Goal: Task Accomplishment & Management: Complete application form

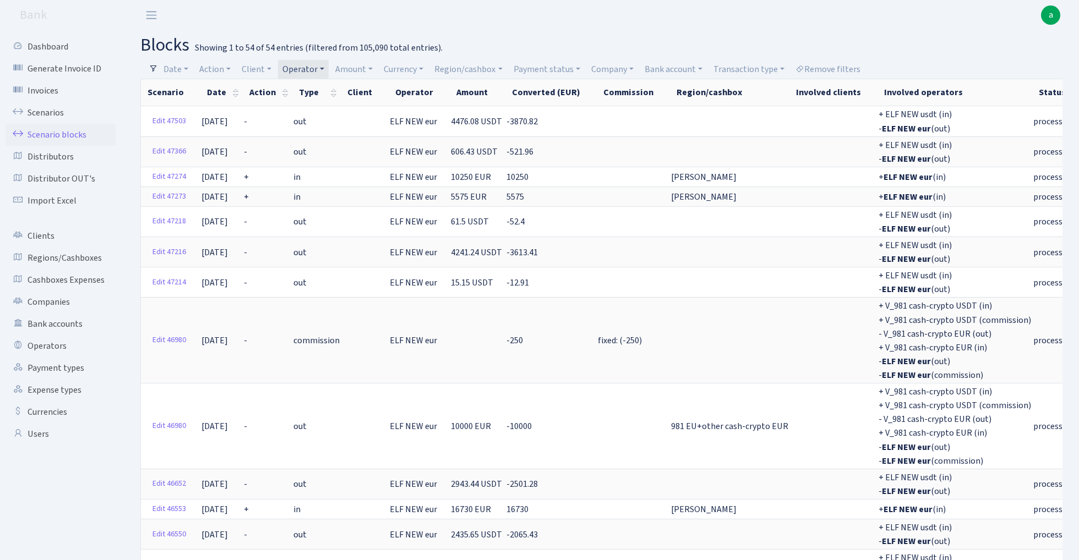
select select "100"
click at [310, 66] on link "Operator" at bounding box center [303, 69] width 51 height 19
click at [307, 110] on input "search" at bounding box center [322, 108] width 81 height 17
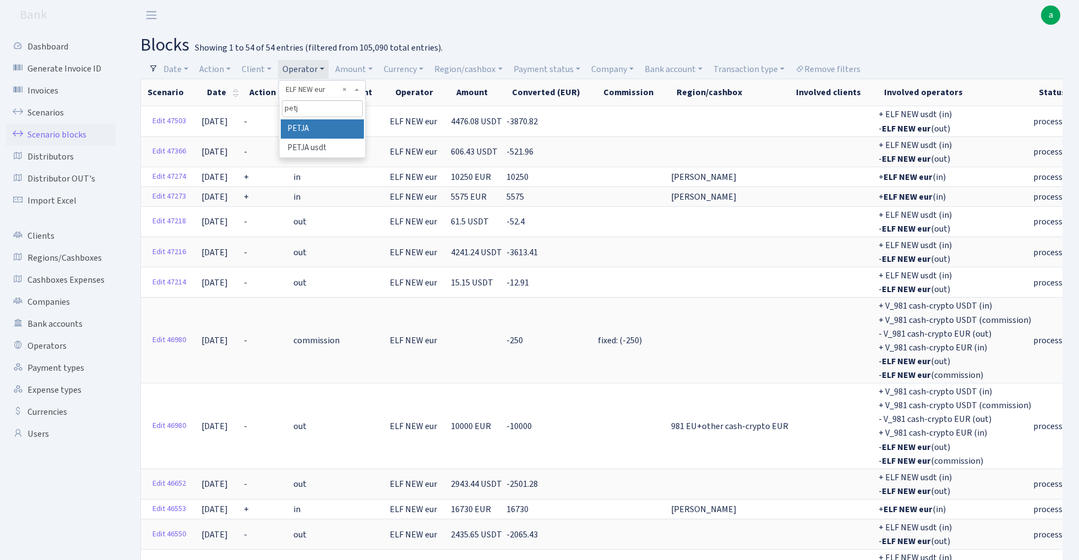
type input "petj"
click at [326, 126] on li "PETJA" at bounding box center [322, 128] width 83 height 19
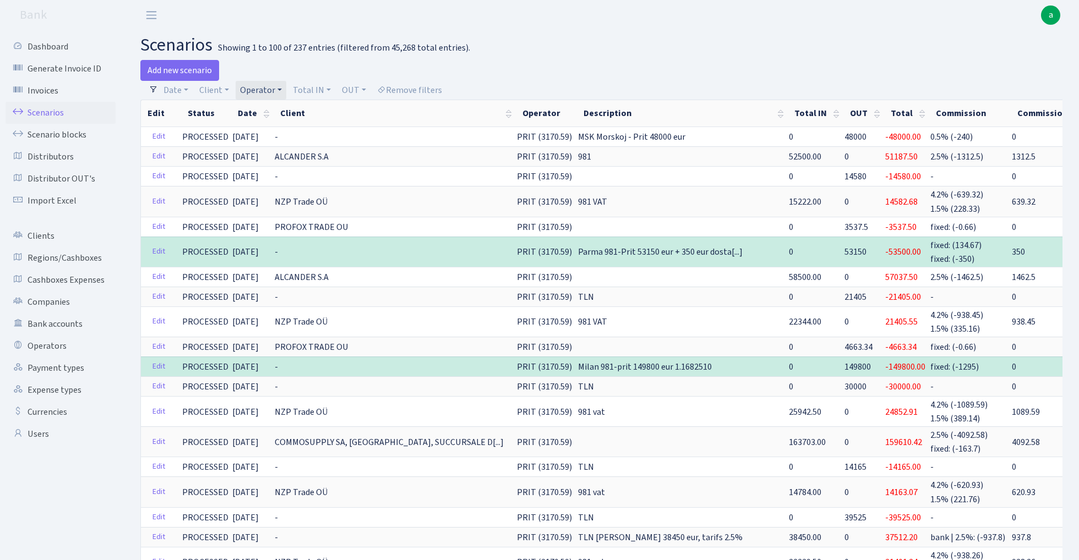
select select "100"
click at [262, 89] on link "Operator" at bounding box center [261, 90] width 51 height 19
click at [277, 128] on input "search" at bounding box center [279, 129] width 81 height 17
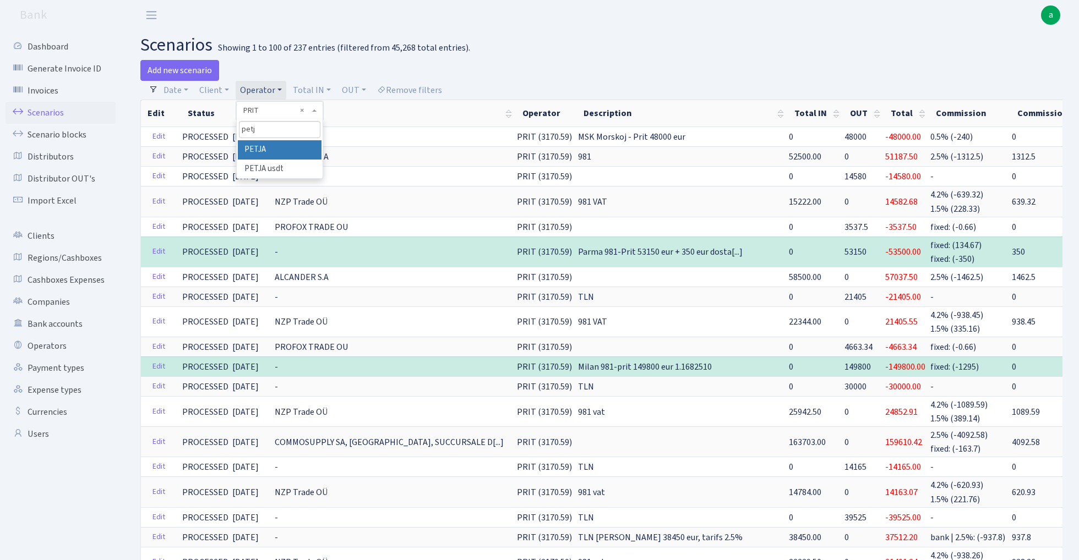
type input "petj"
click at [266, 147] on li "PETJA" at bounding box center [279, 149] width 83 height 19
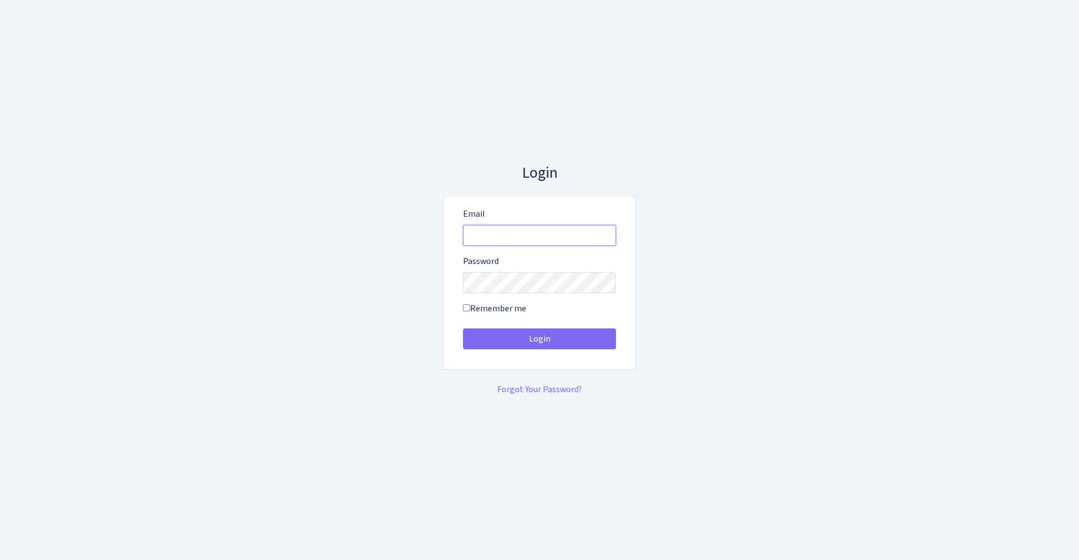
type input "admin@bank.com"
click at [539, 339] on button "Login" at bounding box center [539, 339] width 153 height 21
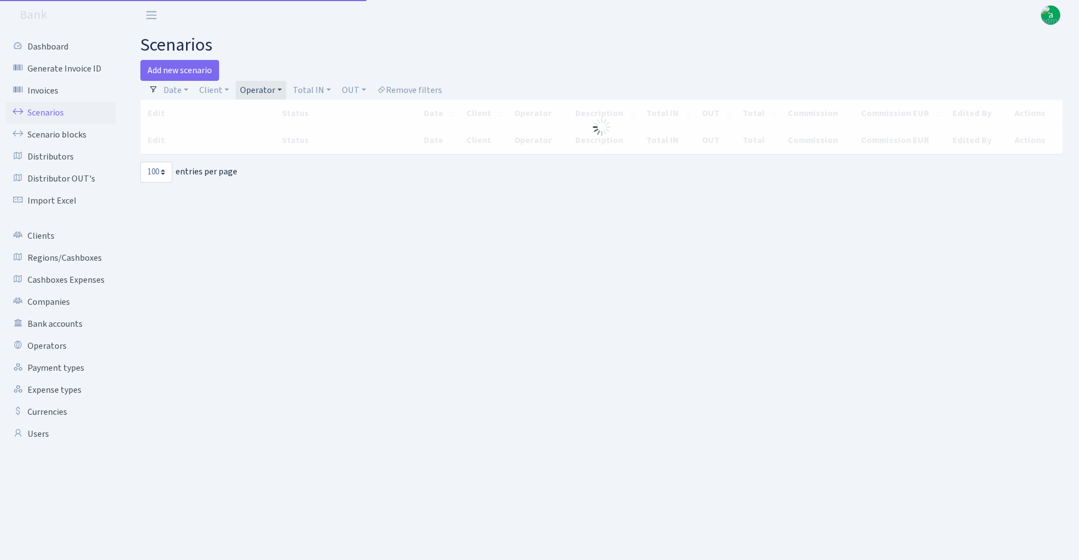
select select "100"
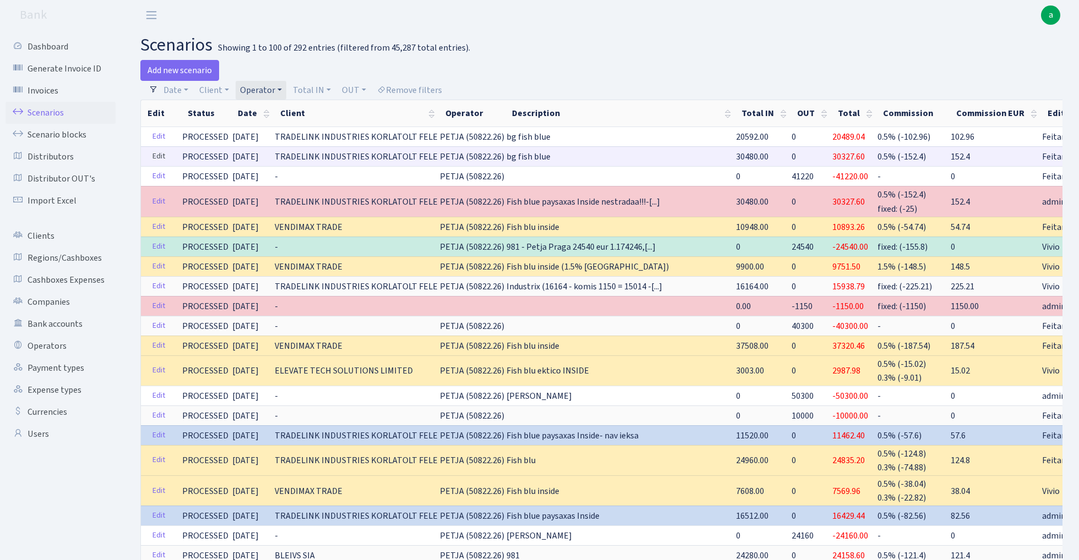
click at [155, 157] on link "Edit" at bounding box center [158, 156] width 23 height 17
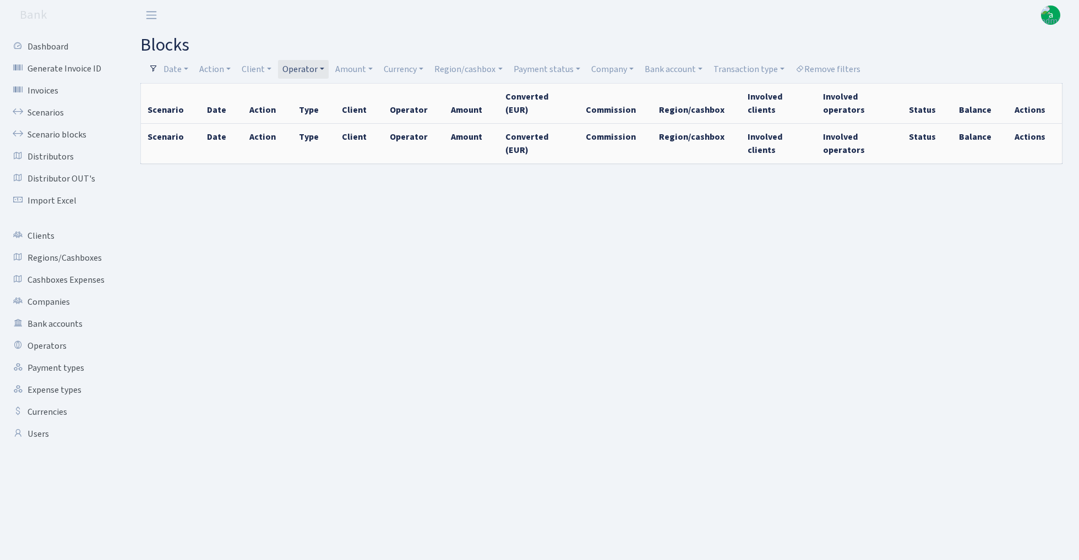
select select "100"
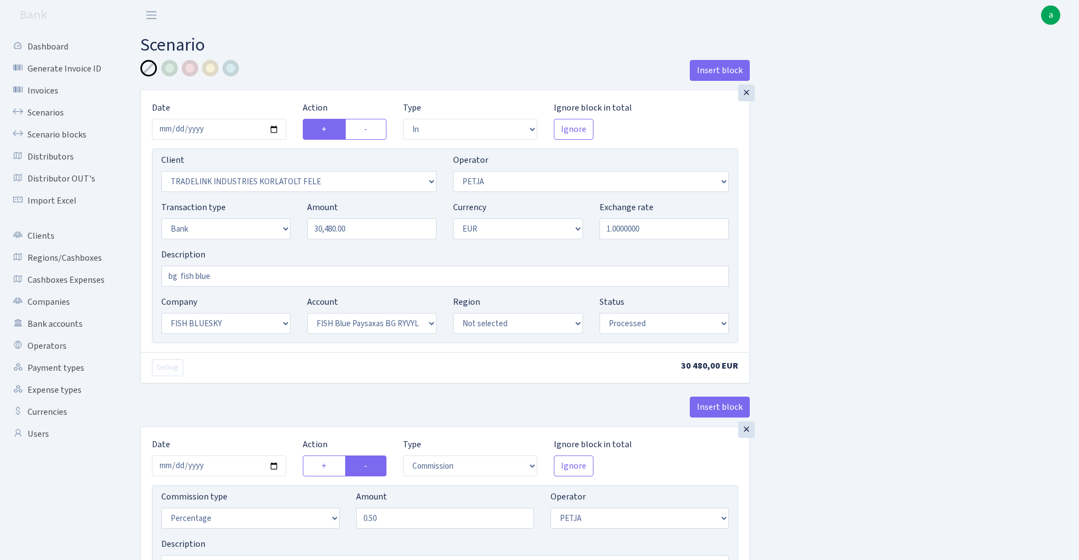
select select "in"
select select "3051"
select select "392"
select select "2"
select select "1"
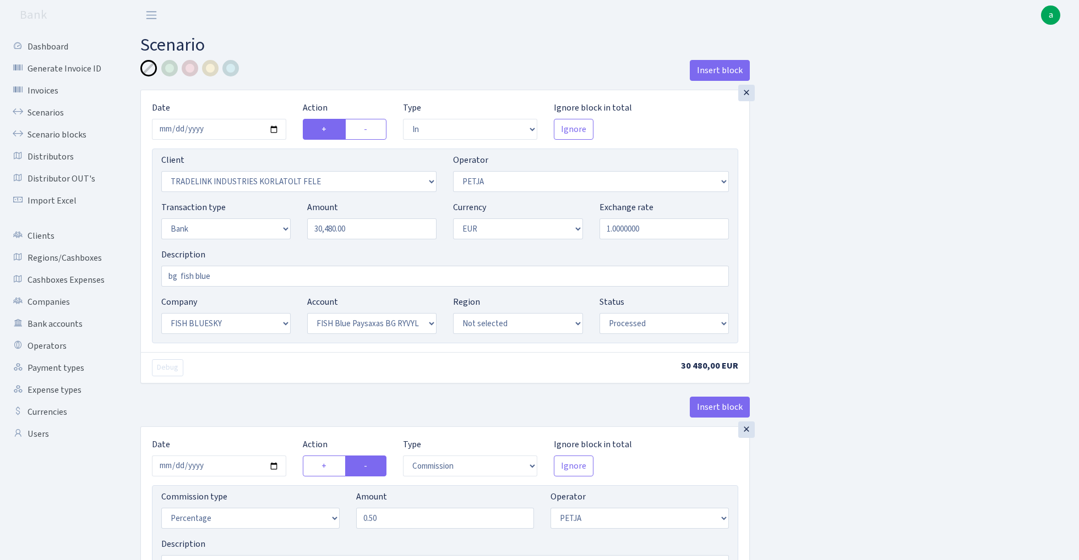
select select "23"
select select "68"
select select "processed"
select select "commission"
select select "392"
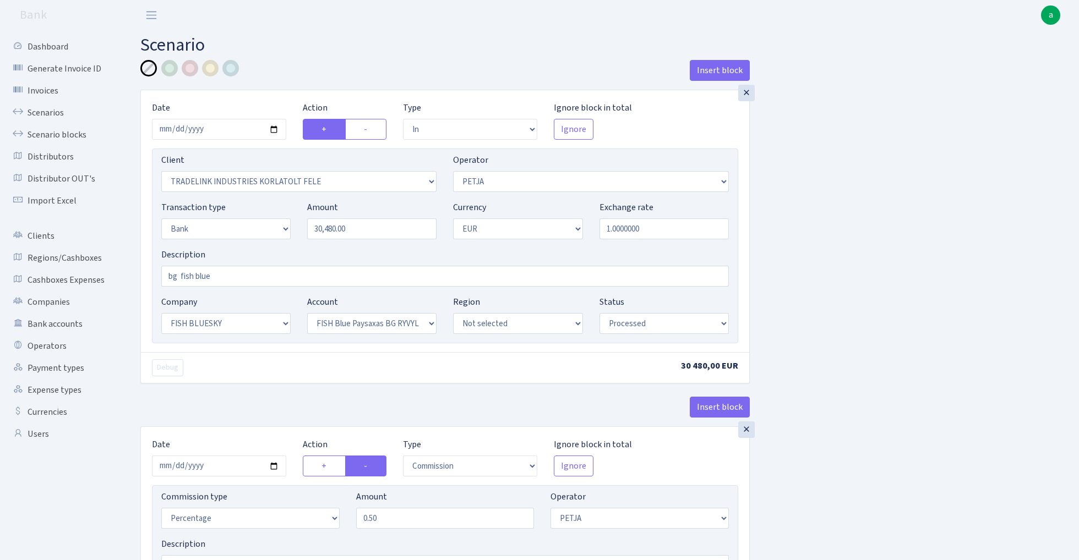
select select "processed"
select select "pending"
click at [166, 273] on input "bg fish blue" at bounding box center [444, 276] width 567 height 21
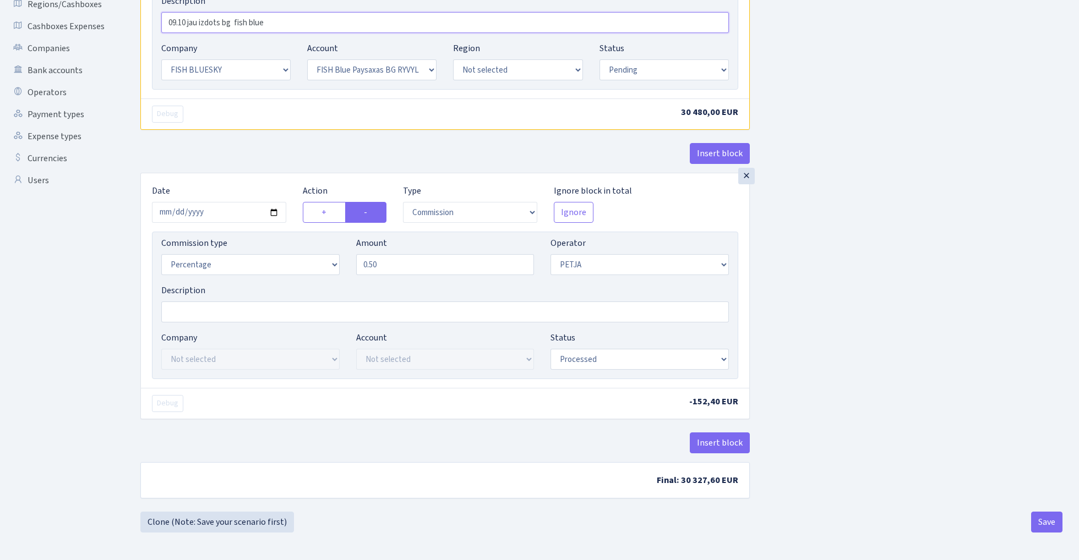
scroll to position [256, 0]
type input "09.10 jau izdots bg fish blue"
select select "pending"
click at [879, 285] on div "Insert block × Date 2025-10-15 Action + - Type --- In Out Commission Field requ…" at bounding box center [601, 158] width 938 height 705
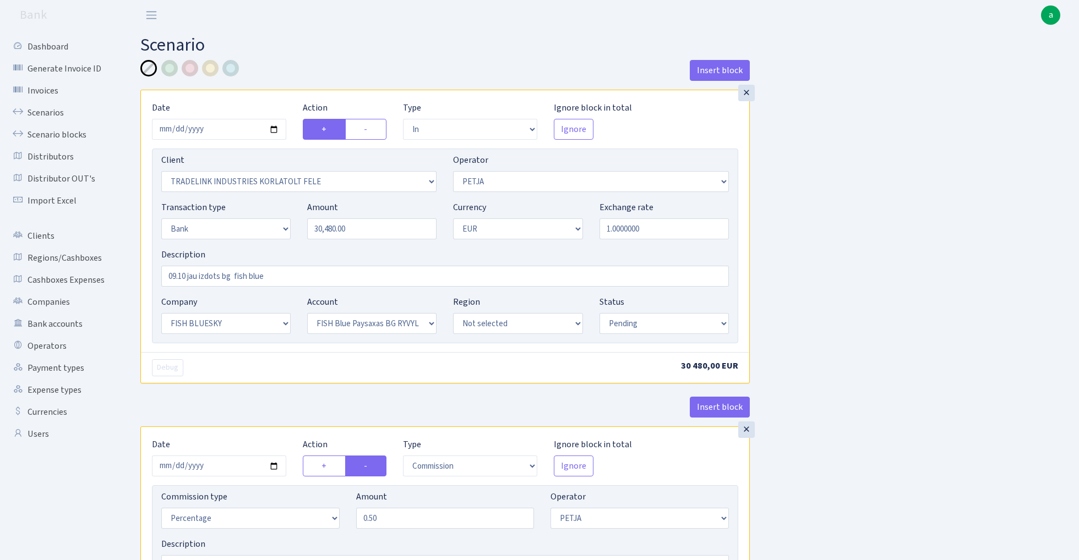
scroll to position [0, 0]
click at [188, 66] on div at bounding box center [190, 68] width 17 height 17
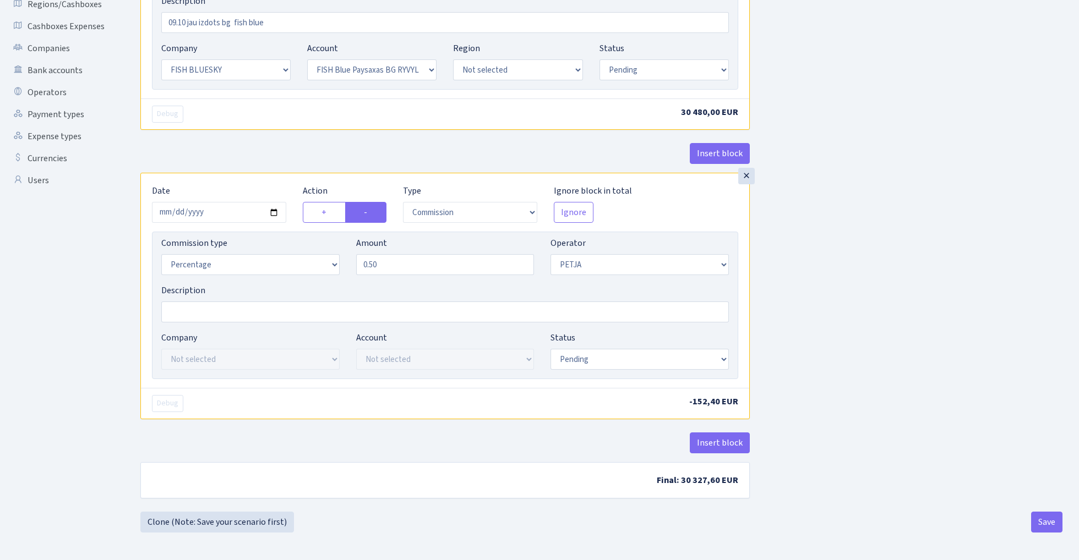
scroll to position [256, 0]
click at [1044, 517] on button "Save" at bounding box center [1046, 522] width 31 height 21
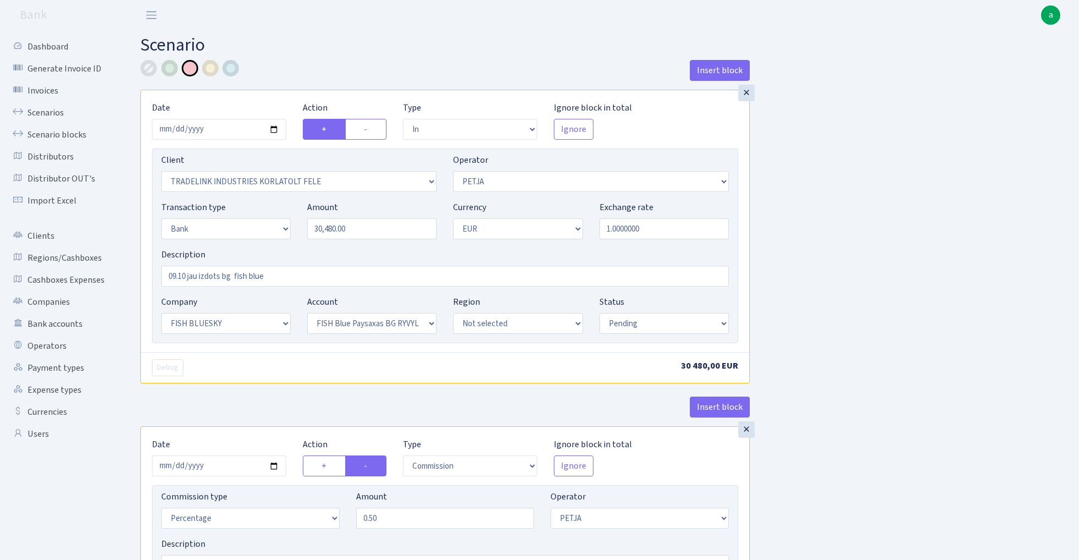
select select "in"
select select "3051"
select select "392"
select select "2"
select select "1"
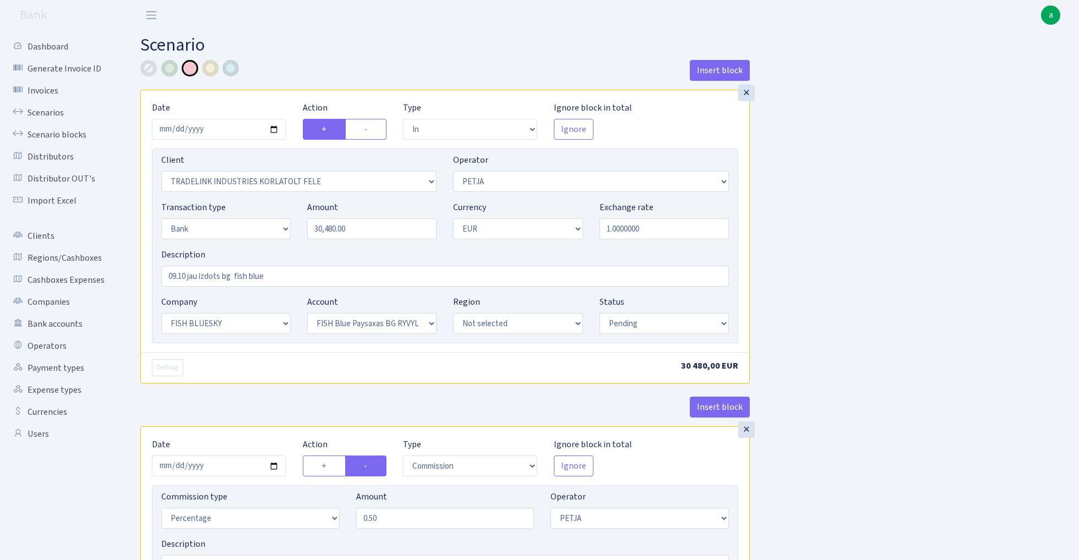
select select "23"
select select "68"
select select "pending"
select select "commission"
select select "392"
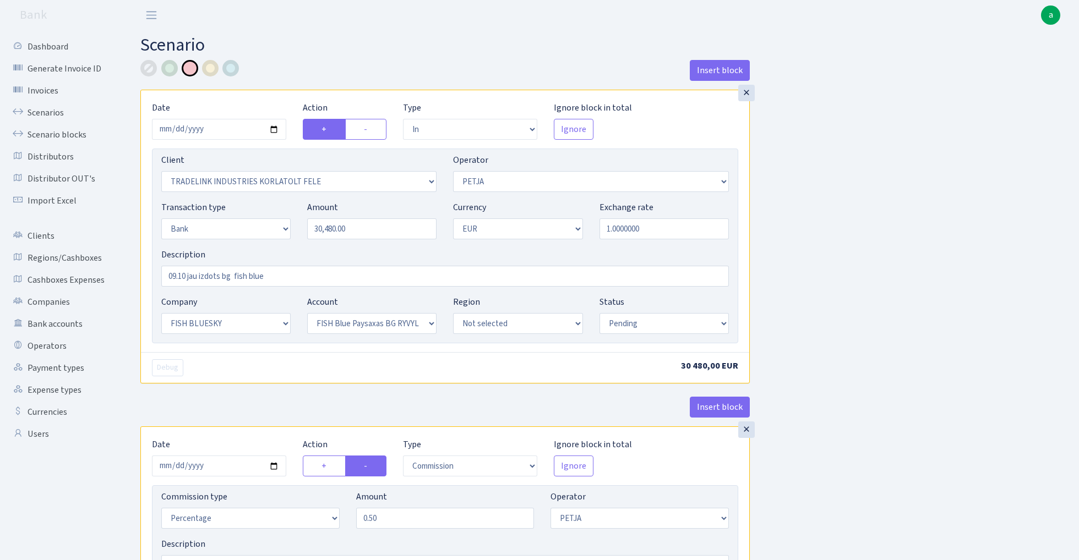
select select "pending"
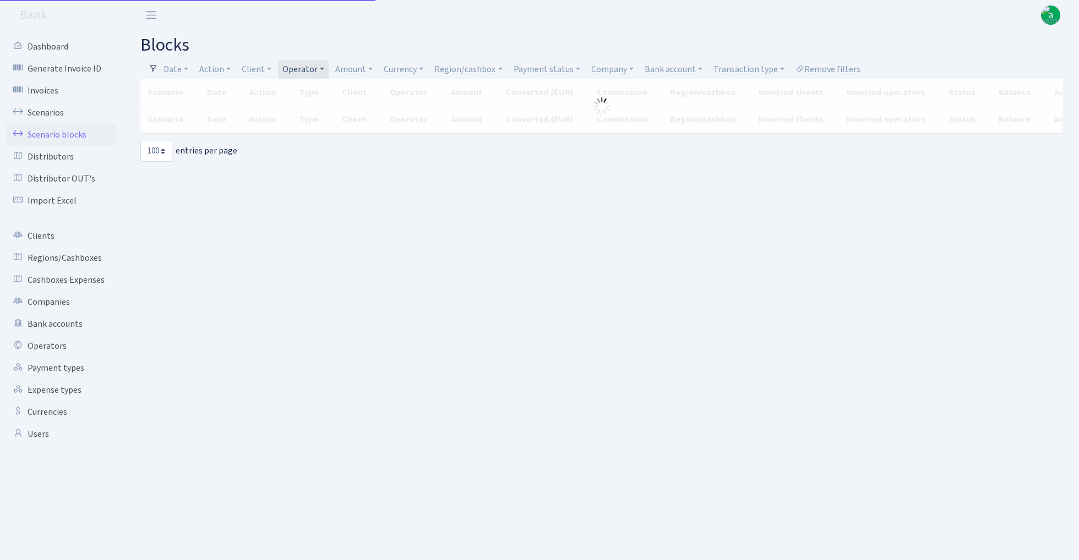
select select "100"
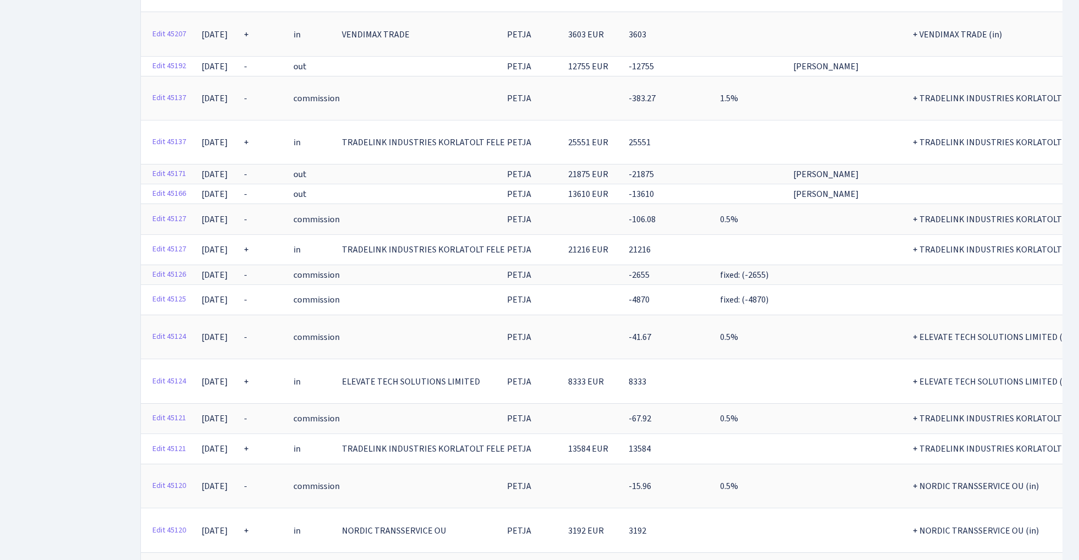
scroll to position [2983, 0]
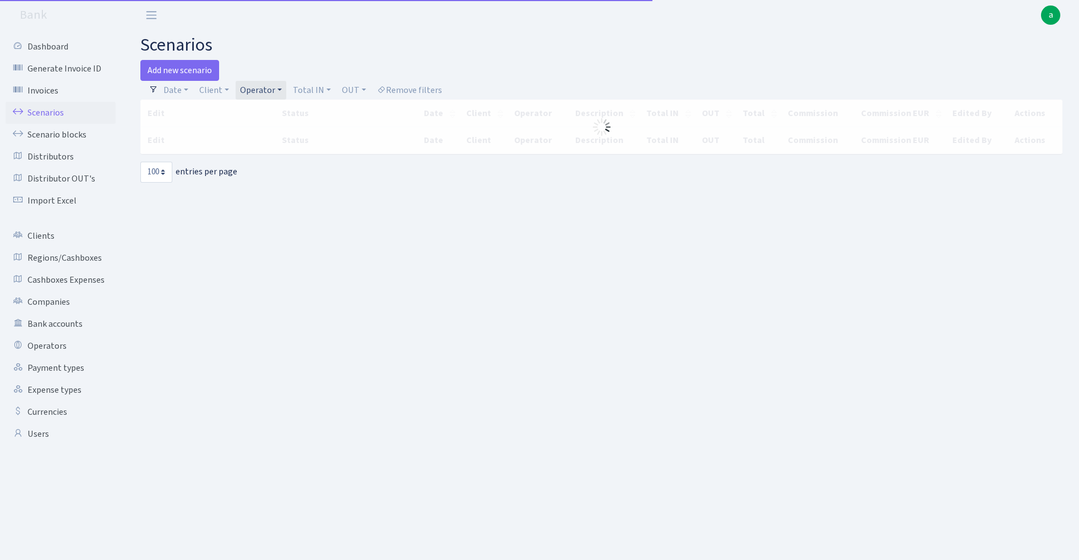
select select "100"
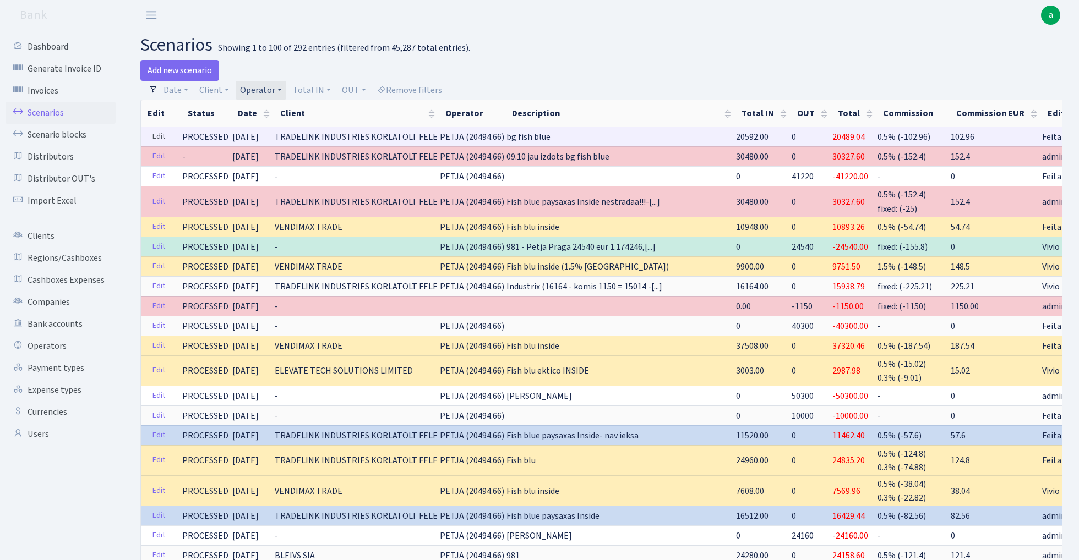
click at [157, 135] on link "Edit" at bounding box center [158, 136] width 23 height 17
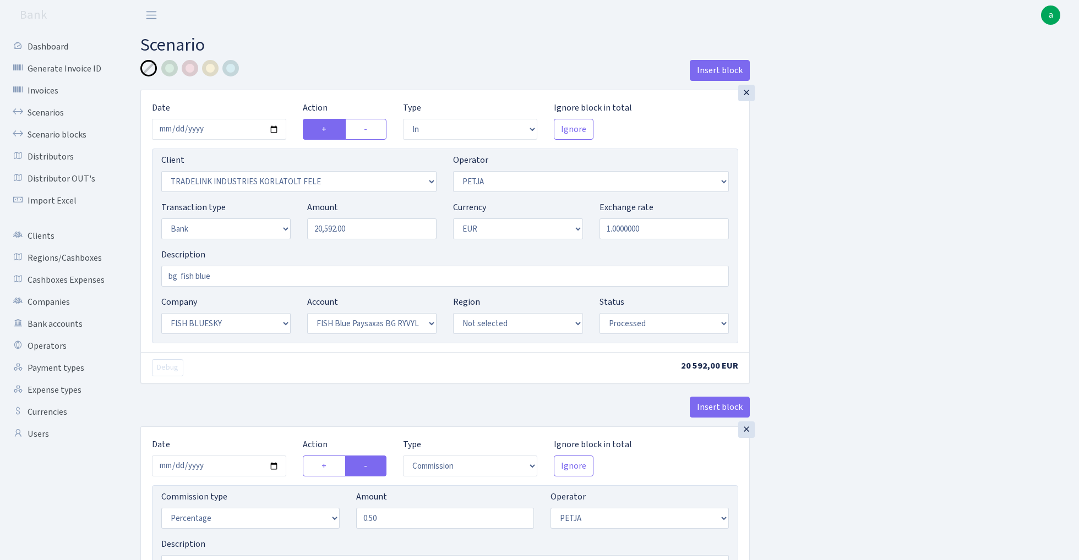
select select "in"
select select "3051"
select select "392"
select select "2"
select select "1"
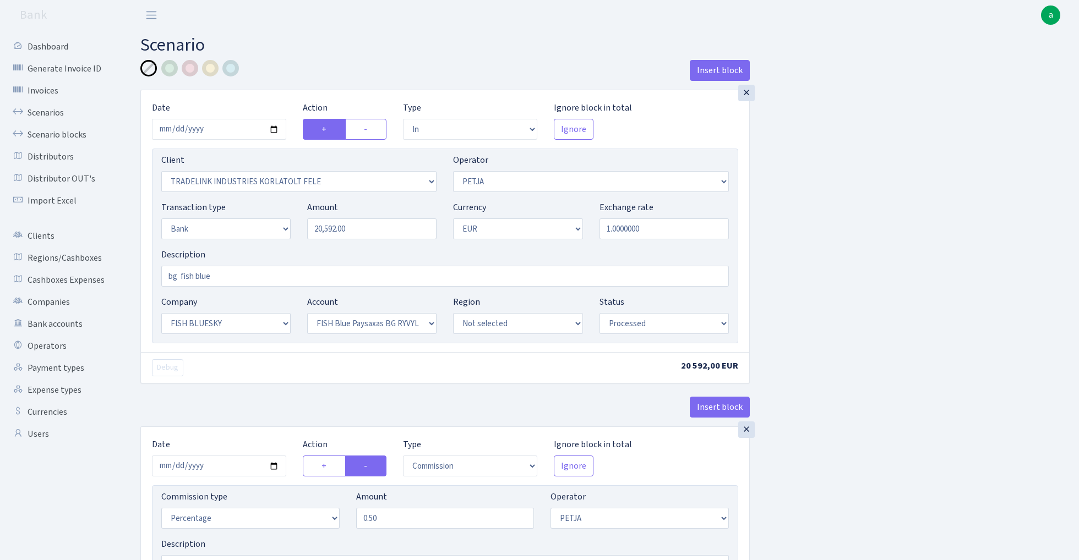
select select "23"
select select "68"
select select "processed"
select select "commission"
select select "392"
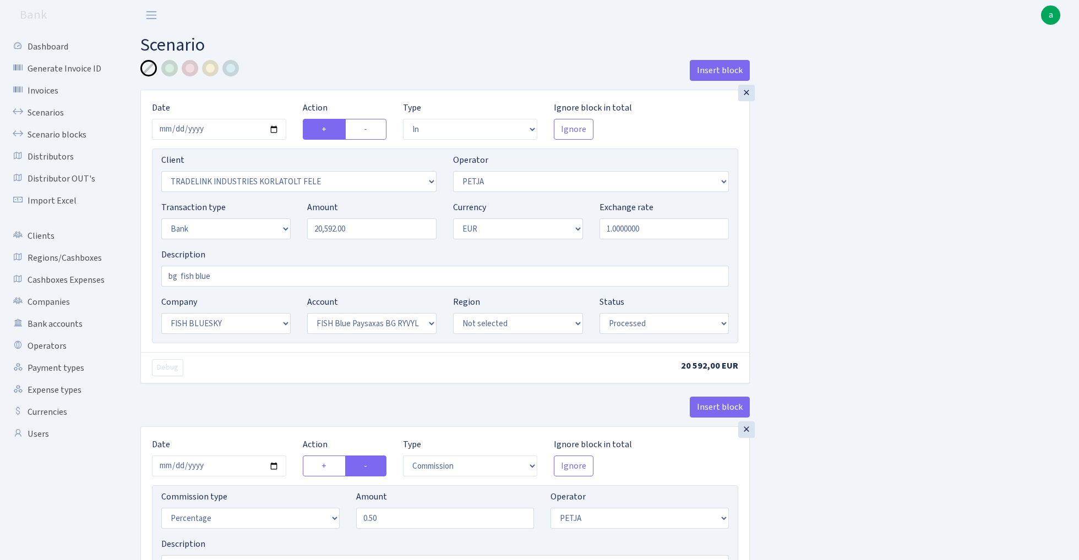
select select "processed"
click at [232, 70] on div at bounding box center [230, 68] width 17 height 17
click at [237, 275] on input "bg fish blue" at bounding box center [444, 276] width 567 height 21
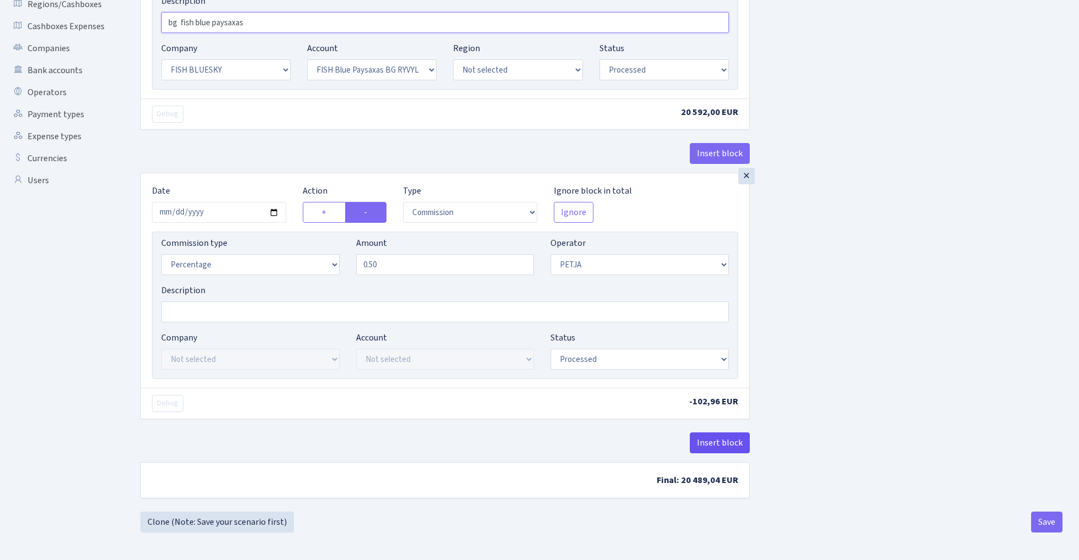
scroll to position [256, 0]
type input "bg fish blue paysaxas"
click at [725, 443] on button "Insert block" at bounding box center [719, 443] width 60 height 21
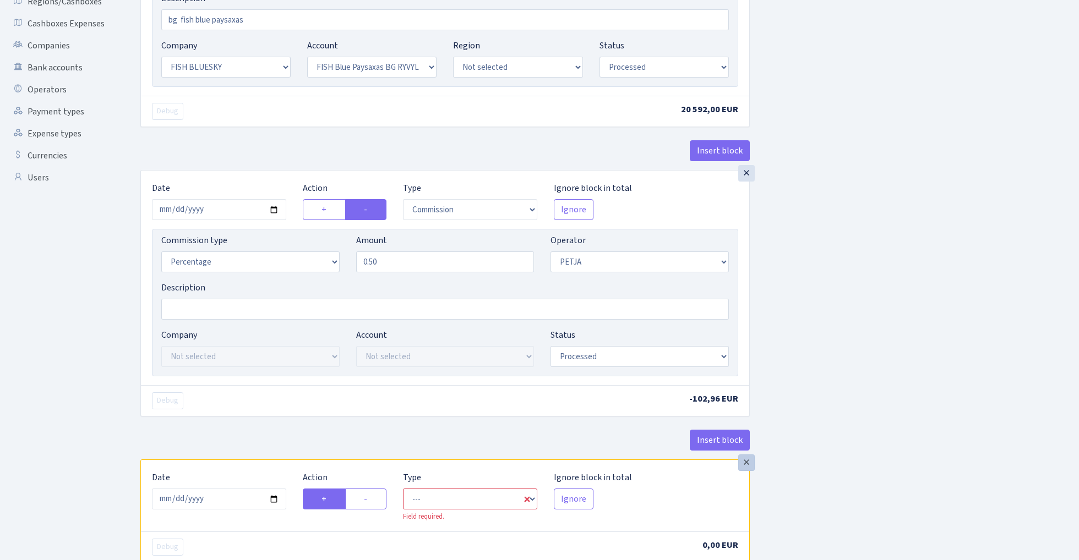
click at [751, 466] on div "×" at bounding box center [746, 463] width 17 height 17
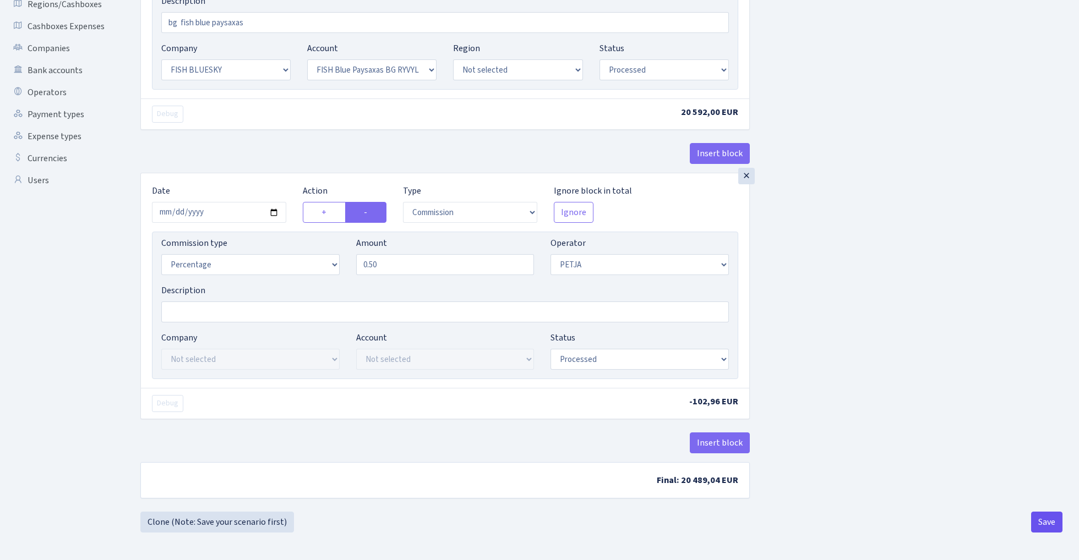
click at [1045, 521] on button "Save" at bounding box center [1046, 522] width 31 height 21
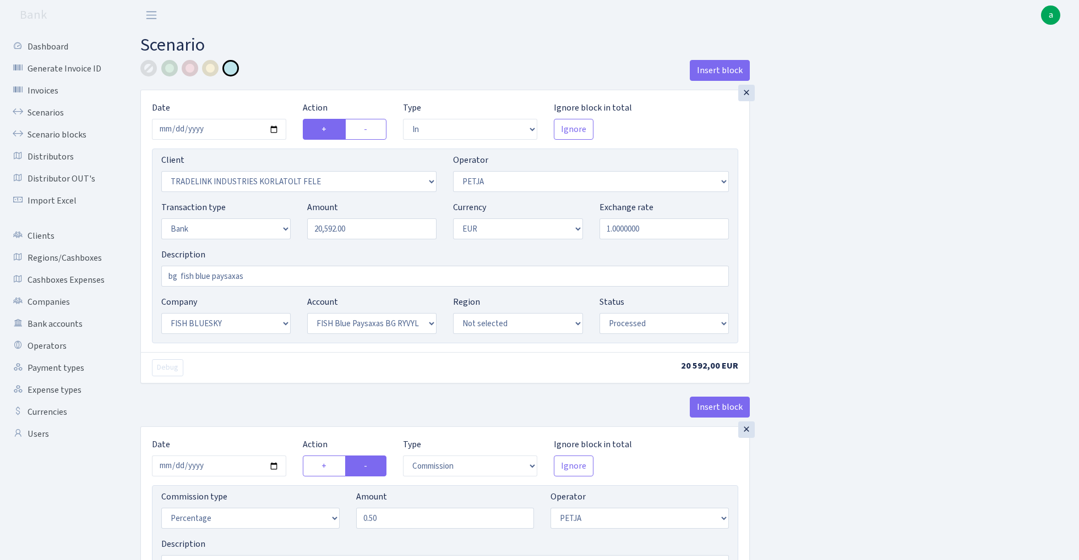
select select "in"
select select "3051"
select select "392"
select select "2"
select select "1"
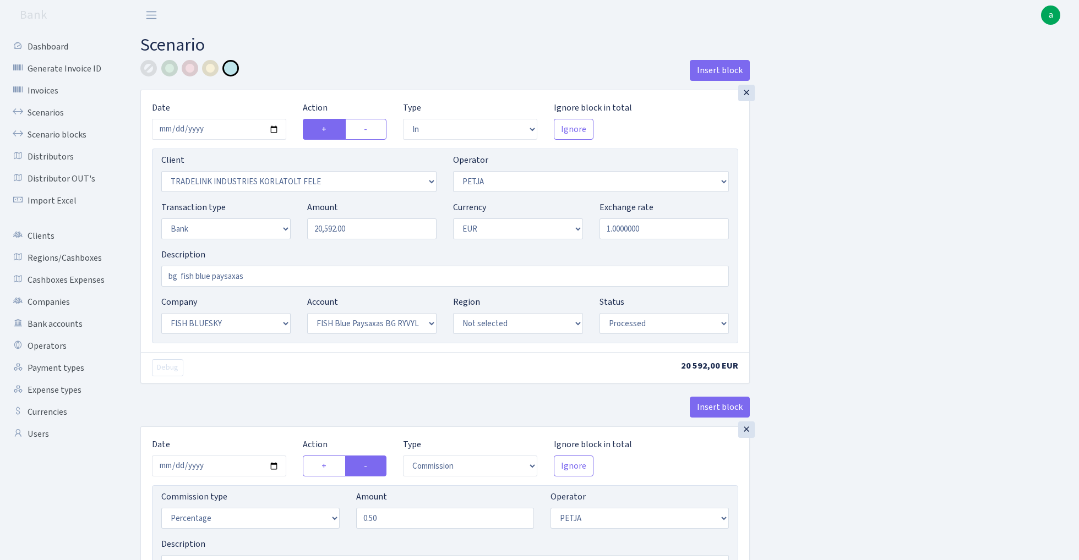
select select "23"
select select "68"
select select "processed"
select select "commission"
select select "392"
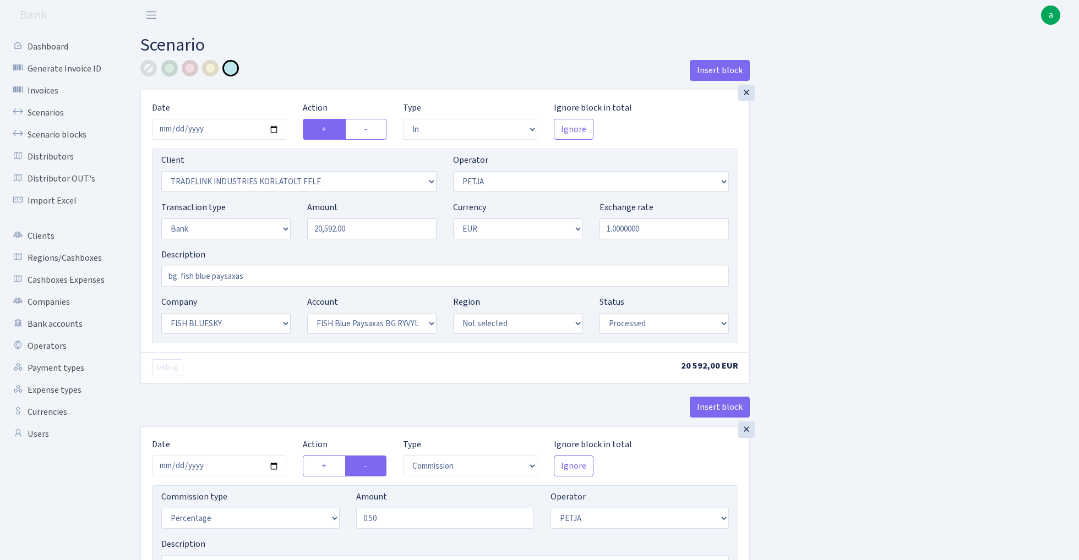
select select "processed"
